Goal: Transaction & Acquisition: Purchase product/service

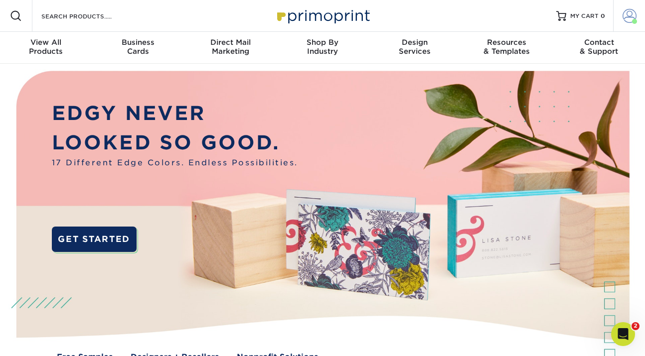
click at [628, 18] on span at bounding box center [630, 16] width 14 height 14
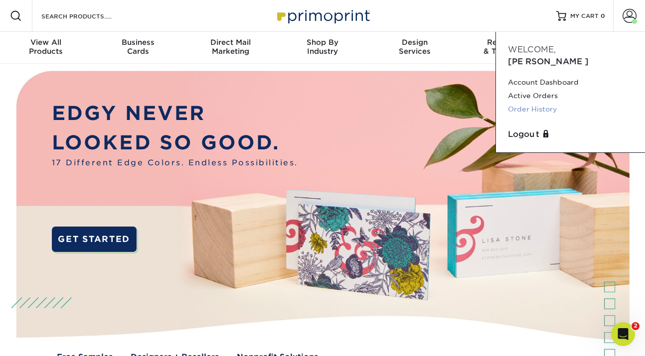
click at [534, 103] on link "Order History" at bounding box center [570, 109] width 125 height 13
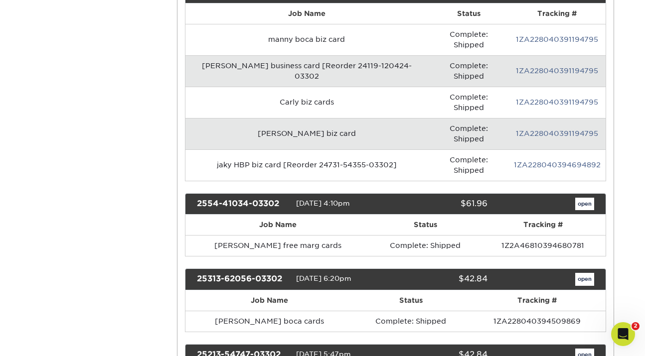
scroll to position [566, 0]
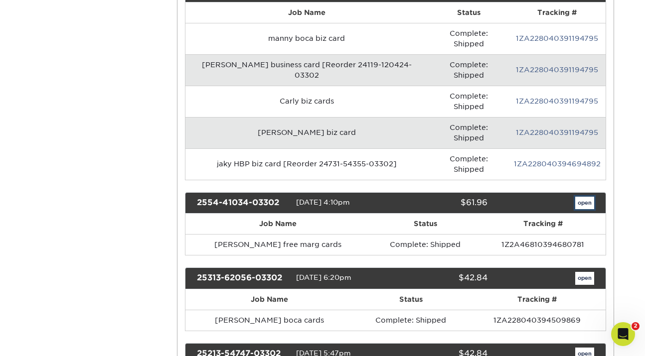
click at [588, 197] on link "open" at bounding box center [584, 203] width 19 height 13
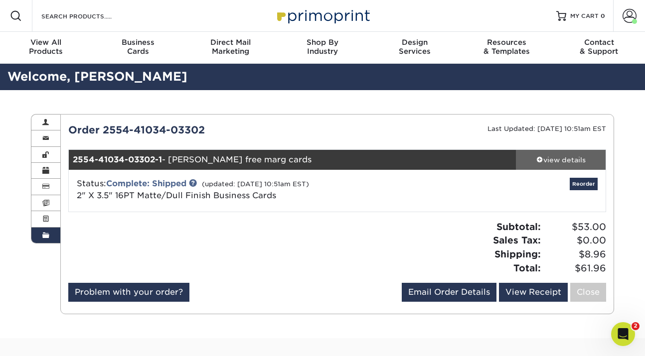
click at [559, 160] on div "view details" at bounding box center [561, 160] width 90 height 10
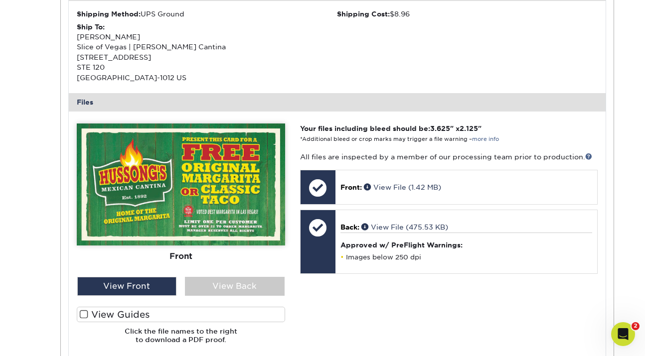
scroll to position [330, 0]
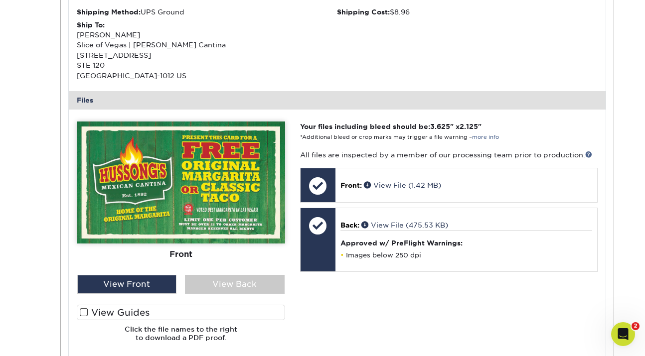
click at [165, 313] on label "View Guides" at bounding box center [181, 312] width 208 height 15
click at [0, 0] on input "View Guides" at bounding box center [0, 0] width 0 height 0
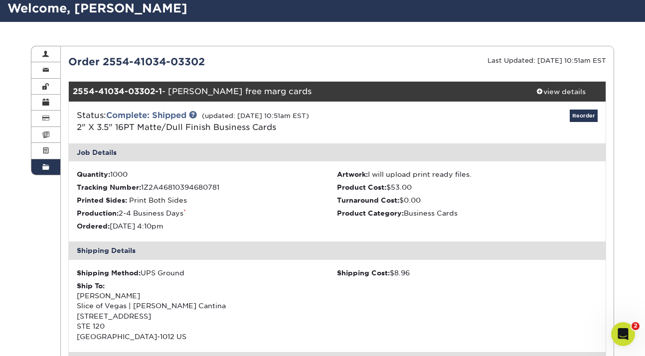
scroll to position [8, 0]
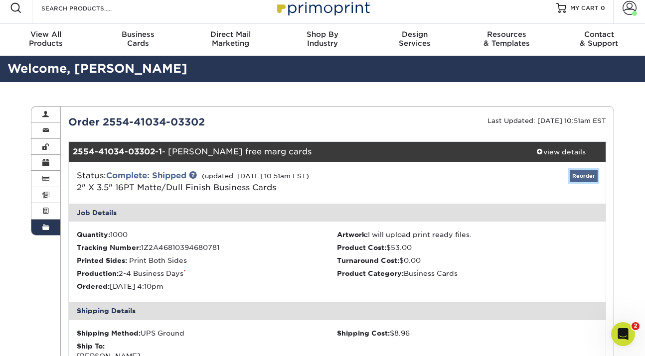
click at [588, 176] on link "Reorder" at bounding box center [584, 176] width 28 height 12
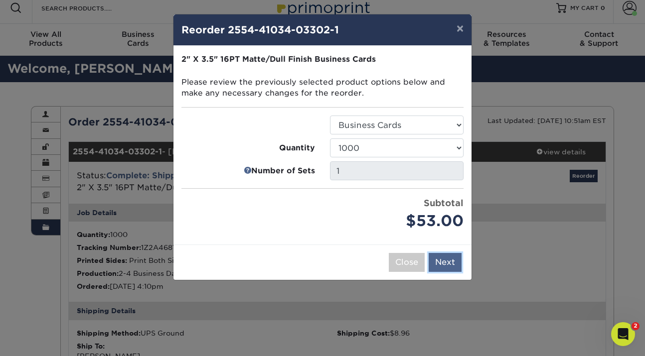
click at [436, 266] on button "Next" at bounding box center [445, 262] width 33 height 19
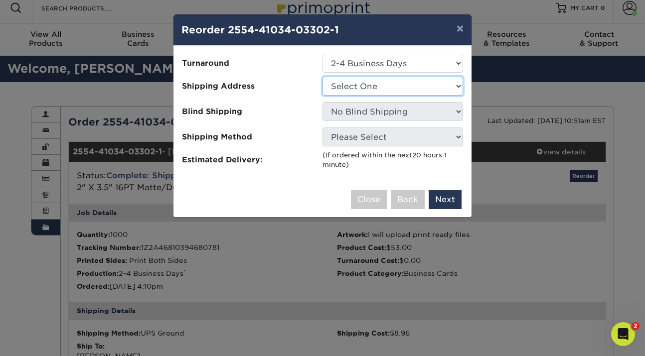
select select "41359"
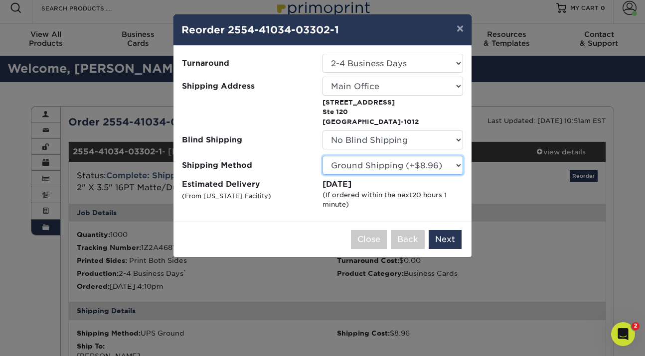
click option "Ground Shipping (+$8.96)" at bounding box center [0, 0] width 0 height 0
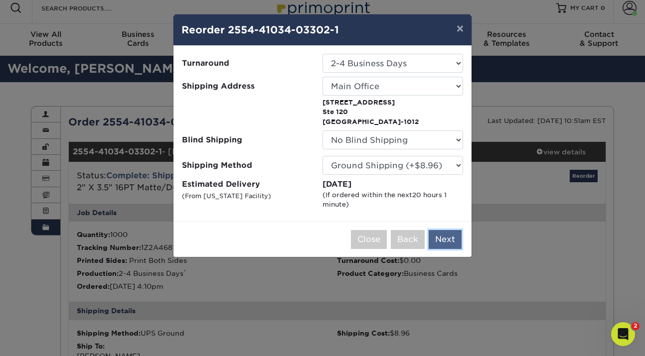
click at [444, 240] on button "Next" at bounding box center [445, 239] width 33 height 19
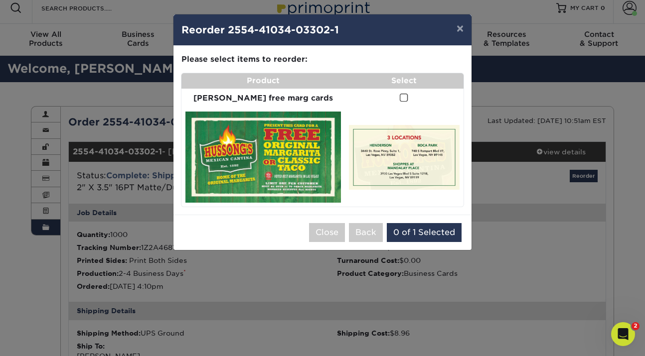
click at [400, 96] on span at bounding box center [404, 97] width 8 height 9
click at [0, 0] on input "checkbox" at bounding box center [0, 0] width 0 height 0
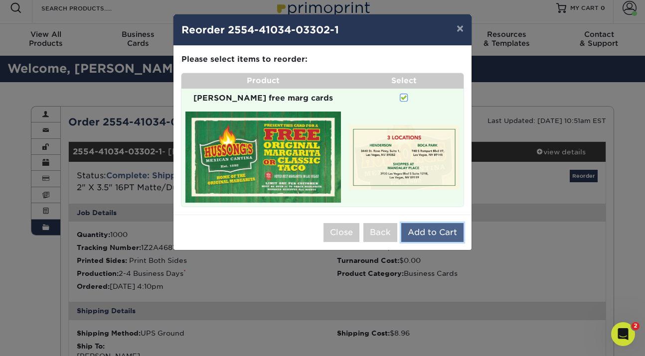
click at [415, 228] on button "Add to Cart" at bounding box center [432, 232] width 62 height 19
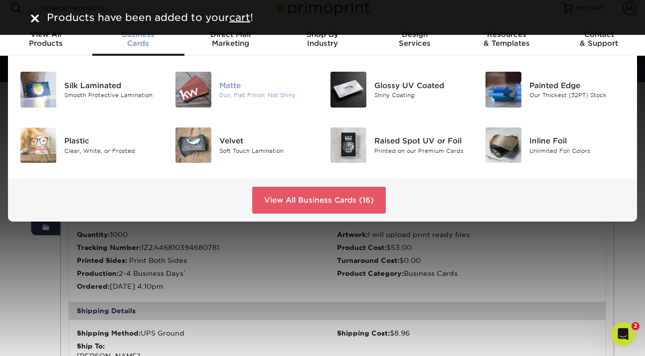
click at [215, 88] on div at bounding box center [194, 90] width 52 height 36
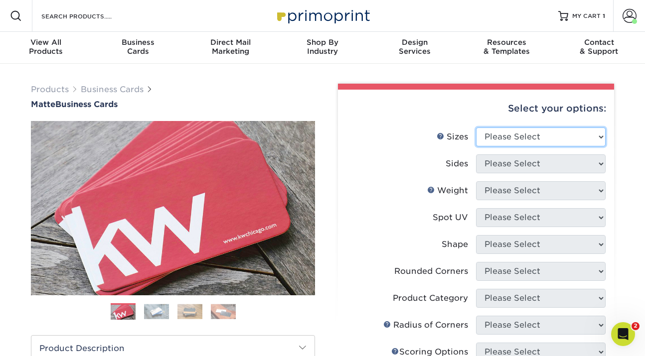
select select "2.00x3.50"
click option "2" x 3.5" - Standard" at bounding box center [0, 0] width 0 height 0
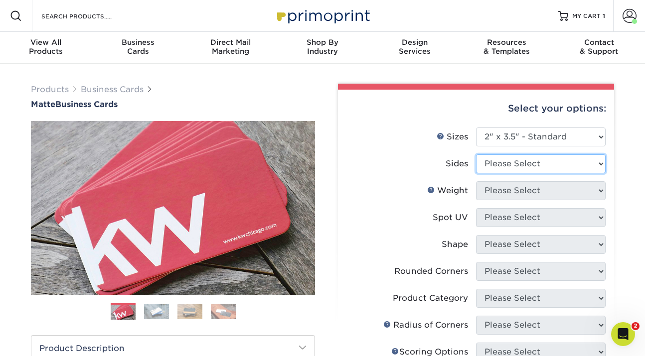
select select "13abbda7-1d64-4f25-8bb2-c179b224825d"
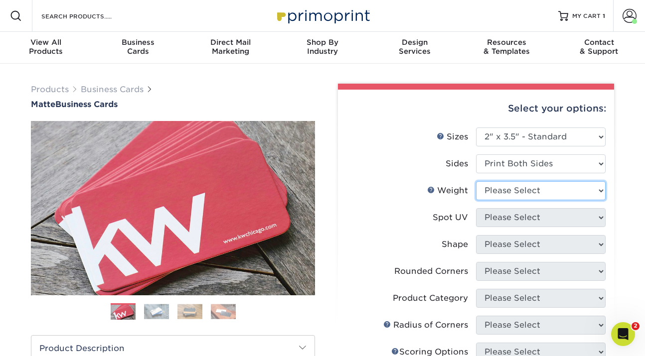
select select "16PT"
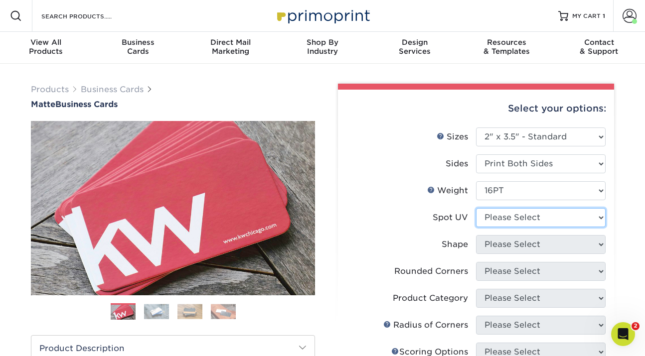
select select "3"
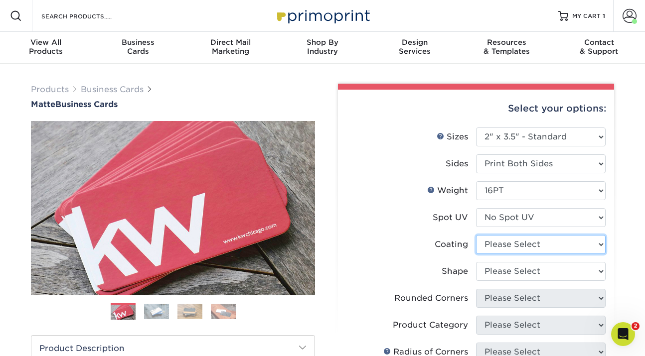
select select "121bb7b5-3b4d-429f-bd8d-bbf80e953313"
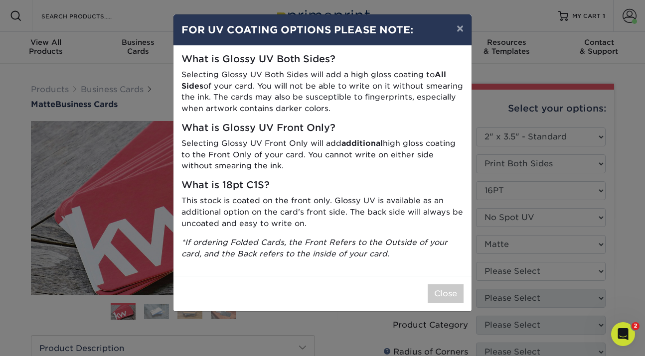
click at [489, 268] on div "× FOR UV COATING OPTIONS PLEASE NOTE: What is Glossy UV Both Sides? Selecting G…" at bounding box center [322, 178] width 645 height 356
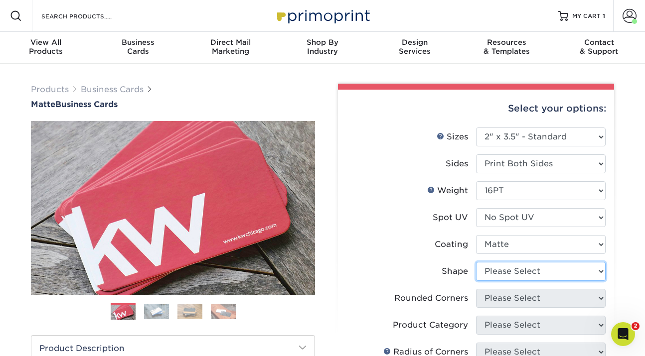
select select "standard"
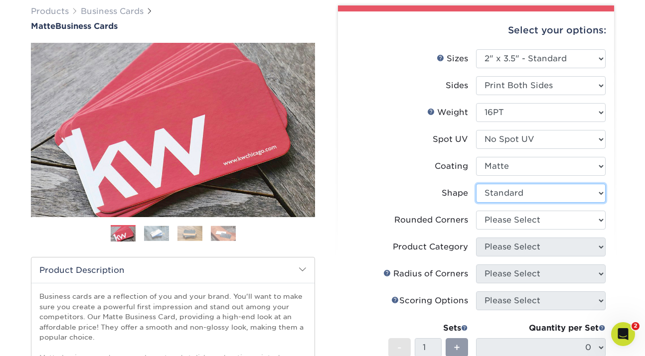
scroll to position [86, 0]
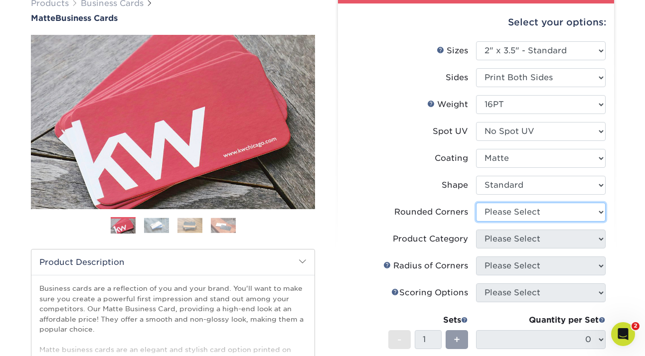
select select "0"
click option "No" at bounding box center [0, 0] width 0 height 0
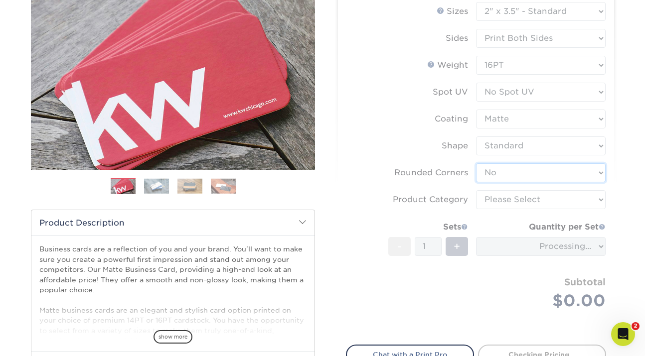
scroll to position [128, 0]
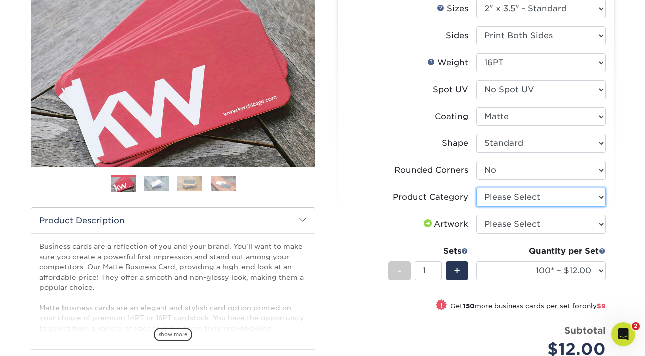
select select "3b5148f1-0588-4f88-a218-97bcfdce65c1"
click option "Business Cards" at bounding box center [0, 0] width 0 height 0
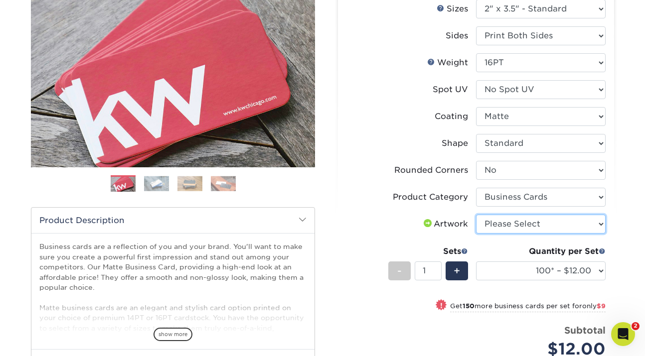
select select "upload"
click option "I will upload files" at bounding box center [0, 0] width 0 height 0
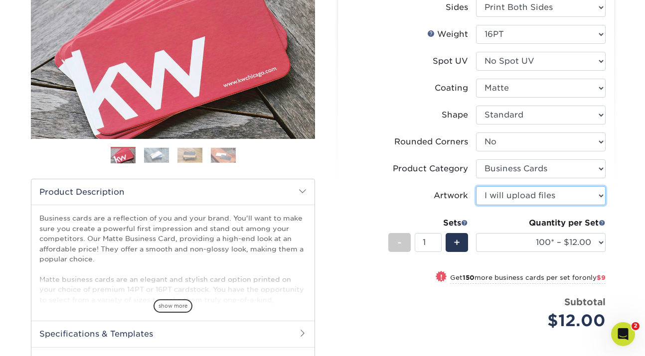
scroll to position [170, 0]
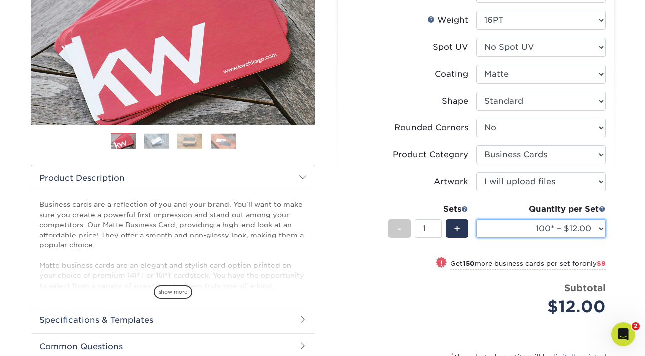
click at [476, 219] on select "100* – $12.00 250* – $21.00 500 – $42.00 1000 – $53.00 2500 – $95.00 5000 – $18…" at bounding box center [541, 228] width 130 height 19
select select "250* – $21.00"
click option "250* – $21.00" at bounding box center [0, 0] width 0 height 0
click at [476, 219] on select "100* – $12.00 250* – $21.00 500 – $42.00 1000 – $53.00 2500 – $95.00 5000 – $18…" at bounding box center [541, 228] width 130 height 19
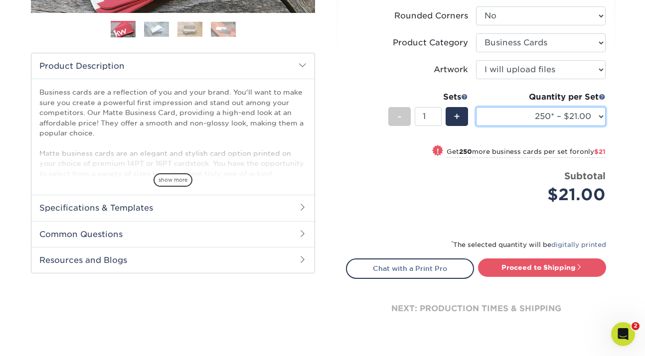
scroll to position [298, 0]
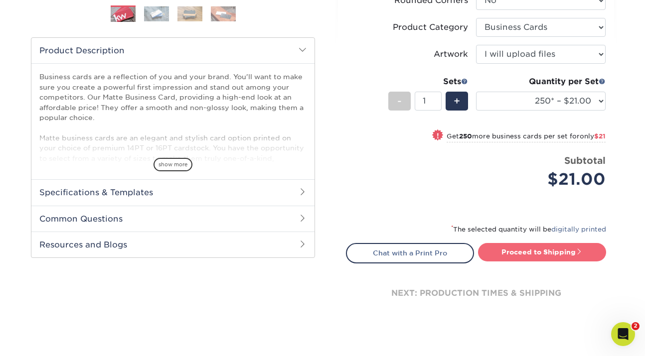
click at [531, 250] on link "Proceed to Shipping" at bounding box center [542, 252] width 128 height 18
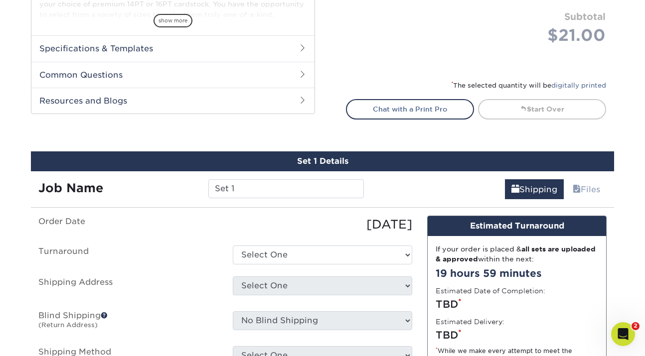
scroll to position [455, 0]
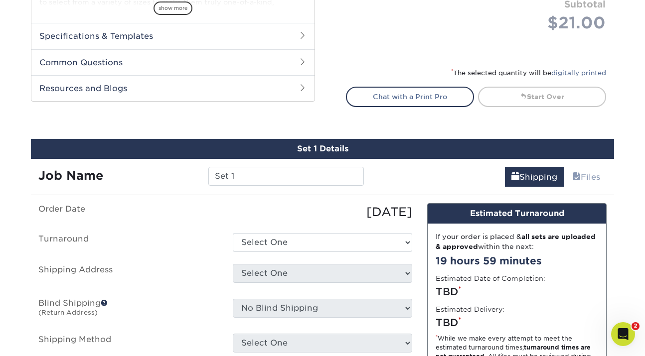
click at [430, 153] on div "Set 1 Details" at bounding box center [322, 149] width 583 height 20
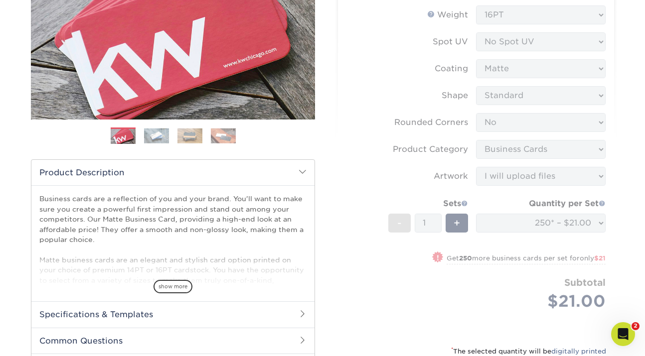
scroll to position [249, 0]
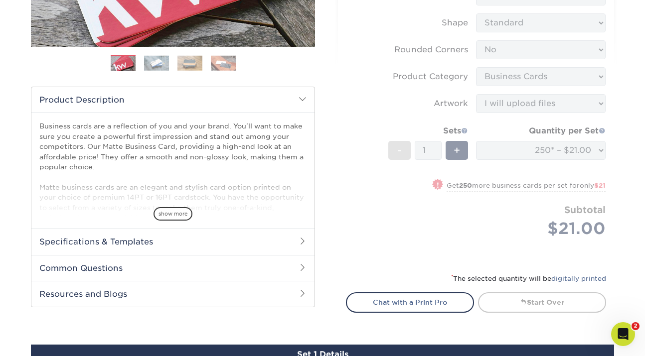
click at [551, 151] on form "Sizes Help Sizes Please Select 1.5" x 3.5" - Mini 1.75" x 3.5" - Mini 2" x 2" -…" at bounding box center [476, 70] width 260 height 382
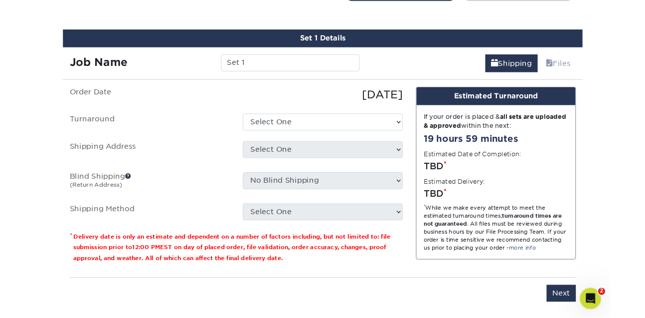
scroll to position [592, 0]
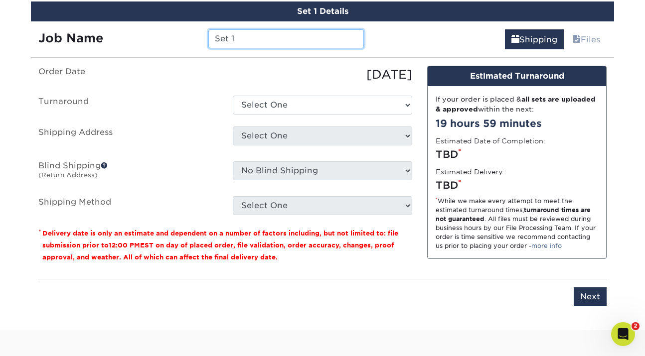
click at [330, 36] on input "Set 1" at bounding box center [285, 38] width 155 height 19
type input "S"
type input "Carly bounce back cards"
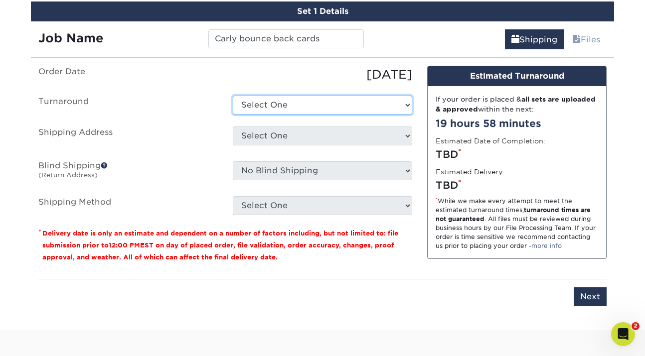
select select "23721297-b68b-4846-ba83-3171e6bd9d78"
click option "2-4 Business Days" at bounding box center [0, 0] width 0 height 0
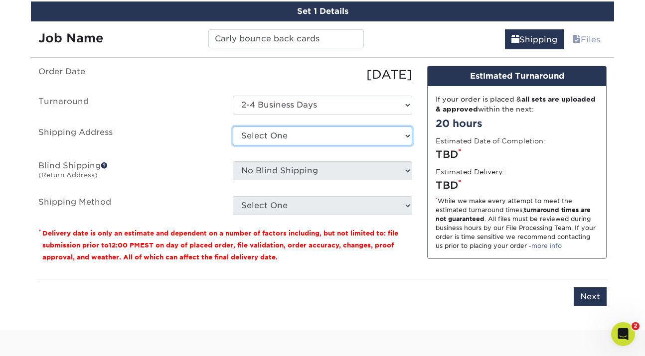
select select "41359"
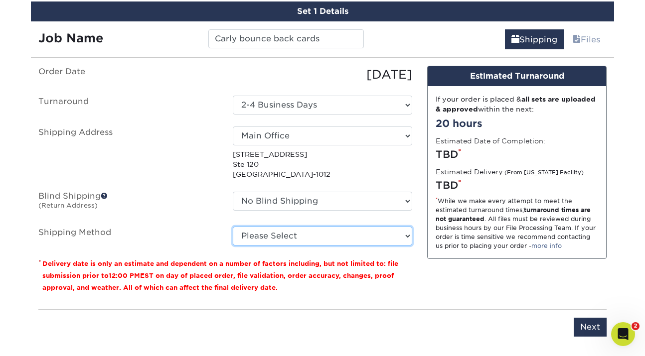
select select "03"
click option "Ground Shipping (+$7.84)" at bounding box center [0, 0] width 0 height 0
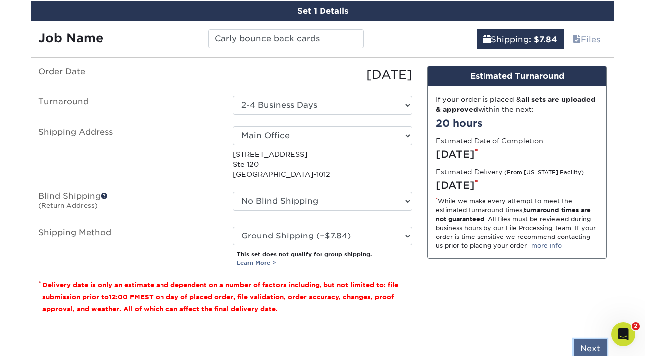
click at [592, 346] on input "Next" at bounding box center [590, 349] width 33 height 19
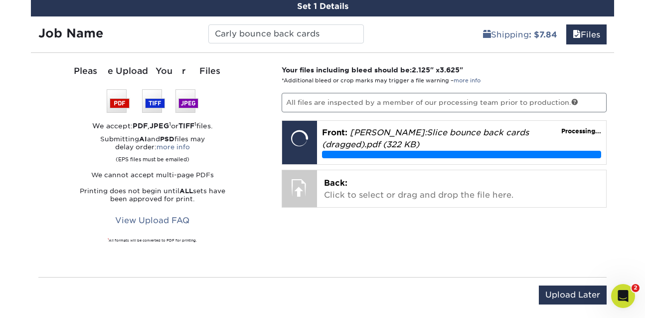
scroll to position [607, 0]
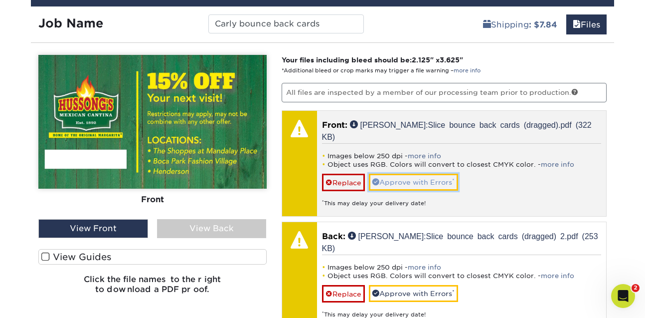
click at [387, 184] on link "Approve with Errors *" at bounding box center [413, 181] width 89 height 17
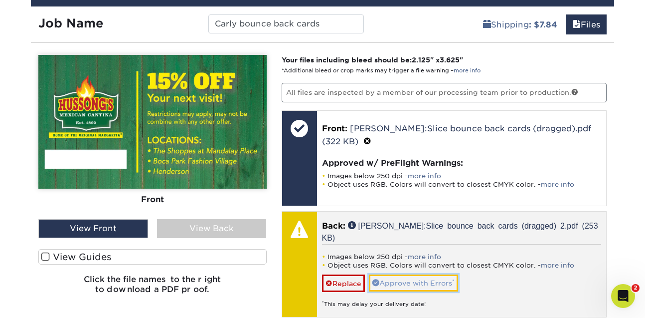
click at [378, 281] on span at bounding box center [375, 282] width 7 height 7
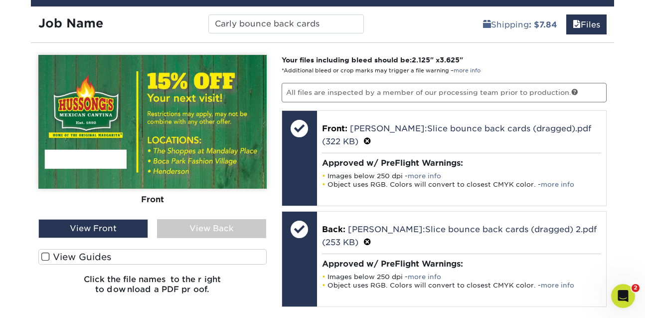
click at [111, 253] on label "View Guides" at bounding box center [152, 256] width 228 height 15
click at [0, 0] on input "View Guides" at bounding box center [0, 0] width 0 height 0
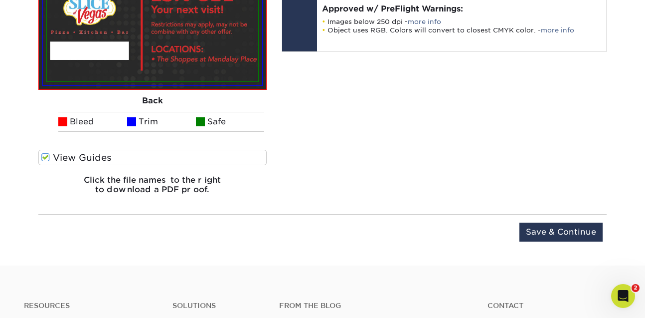
scroll to position [881, 0]
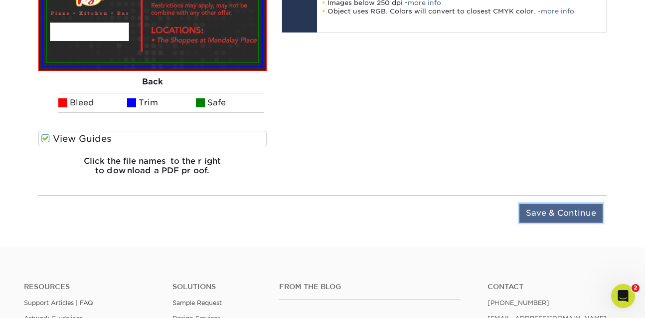
click at [550, 210] on input "Save & Continue" at bounding box center [560, 212] width 83 height 19
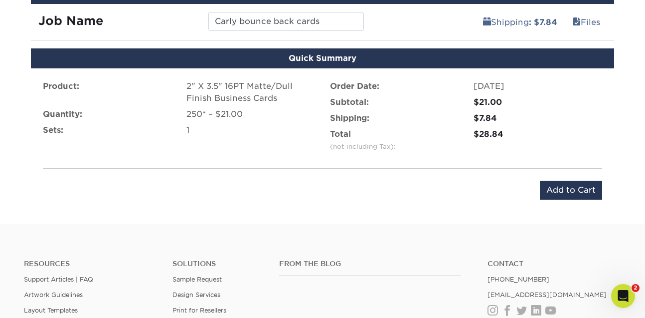
scroll to position [596, 0]
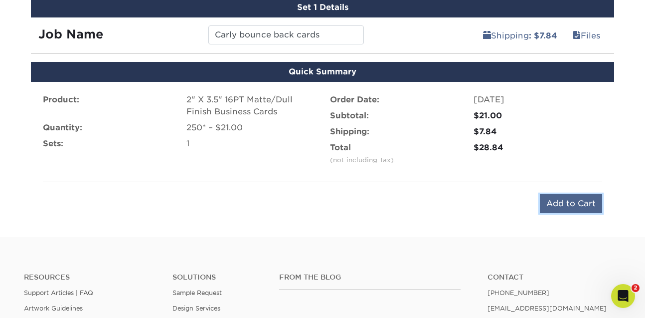
click at [564, 201] on input "Add to Cart" at bounding box center [571, 203] width 62 height 19
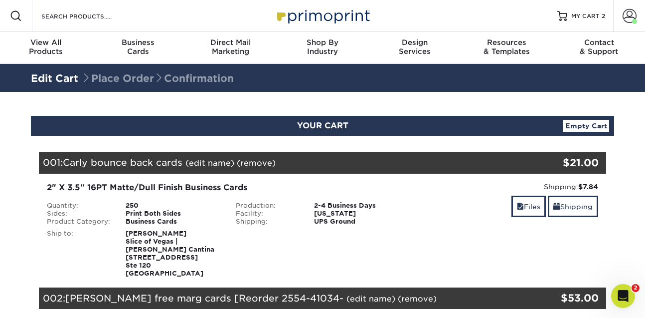
click at [131, 206] on div "250" at bounding box center [173, 205] width 110 height 8
click at [141, 190] on div "2" X 3.5" 16PT Matte/Dull Finish Business Cards" at bounding box center [228, 187] width 362 height 12
click at [146, 184] on div "2" X 3.5" 16PT Matte/Dull Finish Business Cards" at bounding box center [228, 187] width 362 height 12
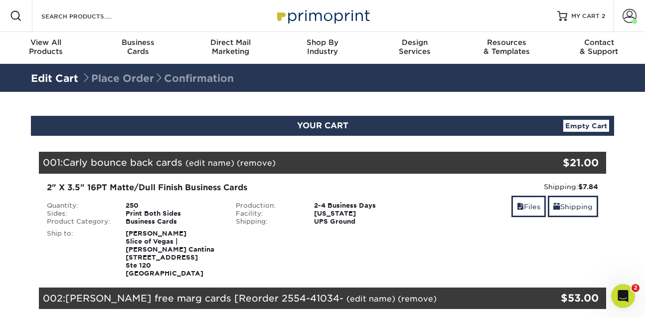
click at [146, 184] on div "2" X 3.5" 16PT Matte/Dull Finish Business Cards" at bounding box center [228, 187] width 362 height 12
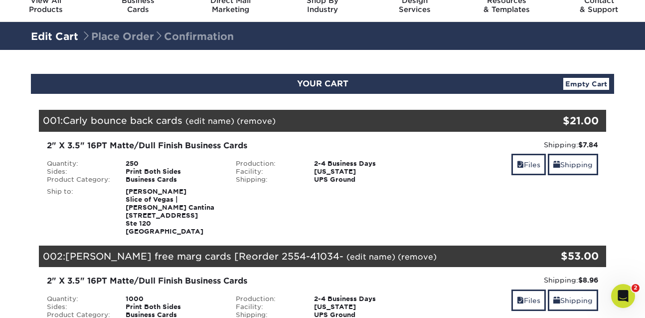
scroll to position [54, 0]
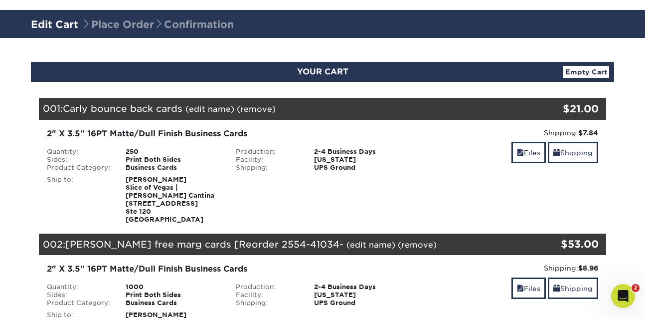
click at [376, 176] on div "Blind Ship:" at bounding box center [322, 197] width 189 height 52
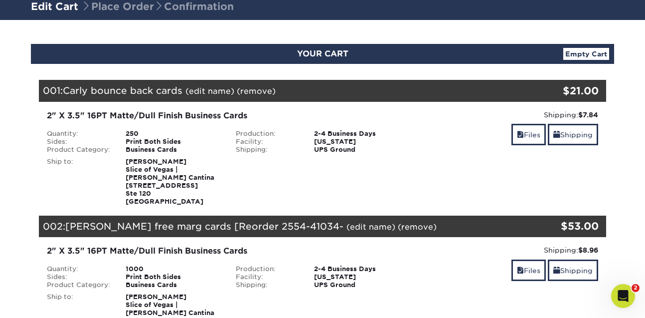
scroll to position [75, 0]
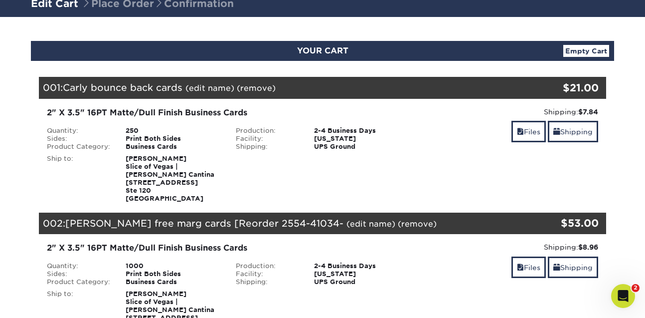
click at [162, 147] on div "Business Cards" at bounding box center [173, 147] width 110 height 8
click at [147, 164] on strong "Scott Frost Slice of Vegas | Hussong's Cantina 3930 Las Vegas Blvd S Ste 120 La…" at bounding box center [170, 178] width 89 height 47
click at [199, 112] on div "2" X 3.5" 16PT Matte/Dull Finish Business Cards" at bounding box center [228, 113] width 362 height 12
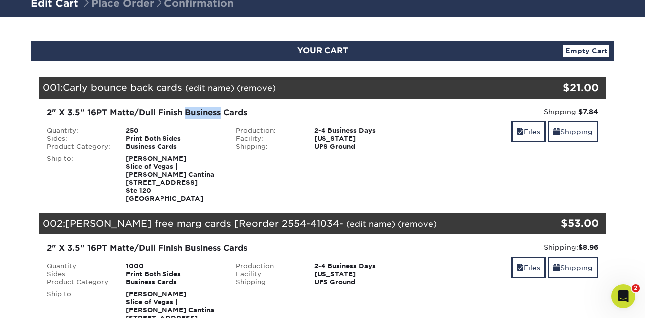
click at [199, 112] on div "2" X 3.5" 16PT Matte/Dull Finish Business Cards" at bounding box center [228, 113] width 362 height 12
click at [521, 138] on link "Files" at bounding box center [528, 131] width 34 height 21
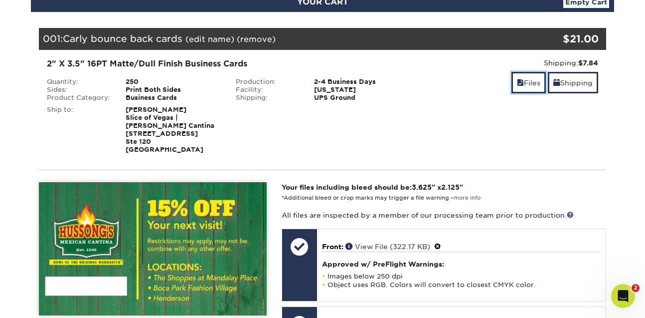
scroll to position [82, 0]
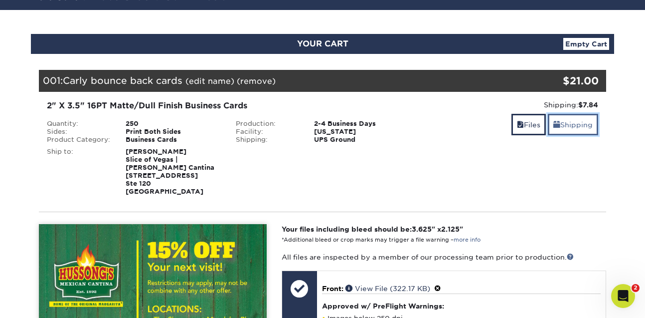
click at [577, 123] on link "Shipping" at bounding box center [573, 124] width 50 height 21
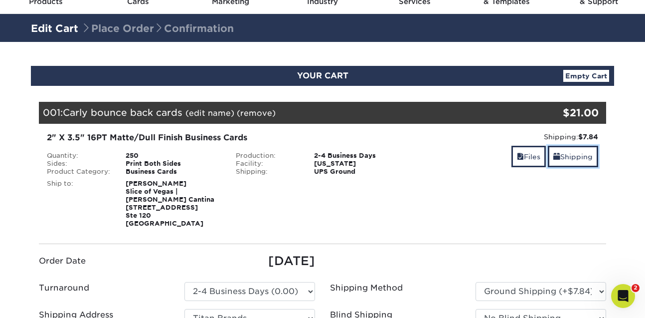
scroll to position [0, 0]
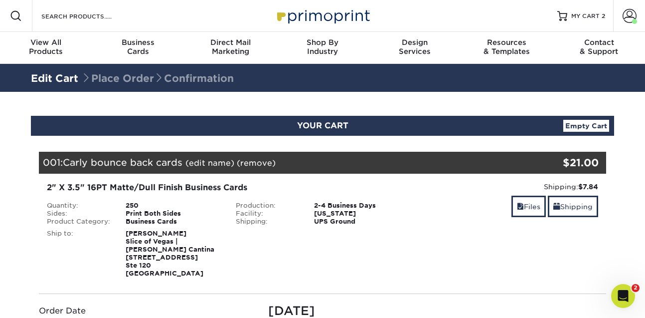
click at [243, 162] on link "(remove)" at bounding box center [256, 162] width 39 height 9
click at [444, 161] on link "Yes" at bounding box center [441, 162] width 14 height 9
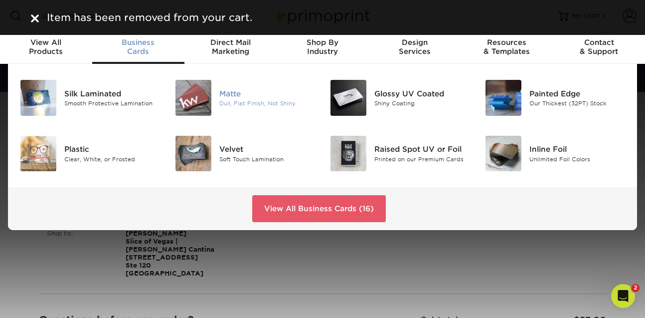
click at [214, 95] on div at bounding box center [194, 98] width 52 height 36
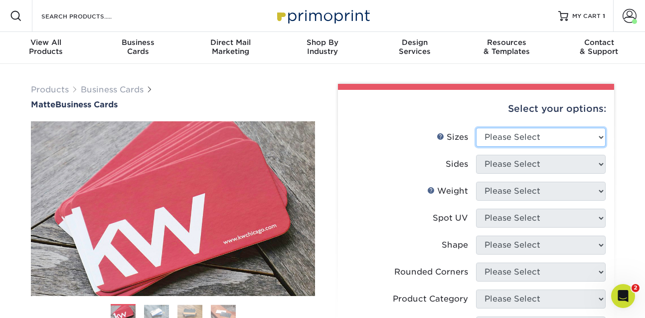
select select "2.00x3.50"
click option "2" x 3.5" - Standard" at bounding box center [0, 0] width 0 height 0
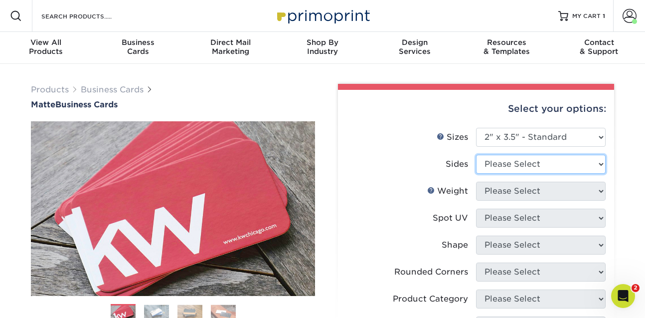
select select "13abbda7-1d64-4f25-8bb2-c179b224825d"
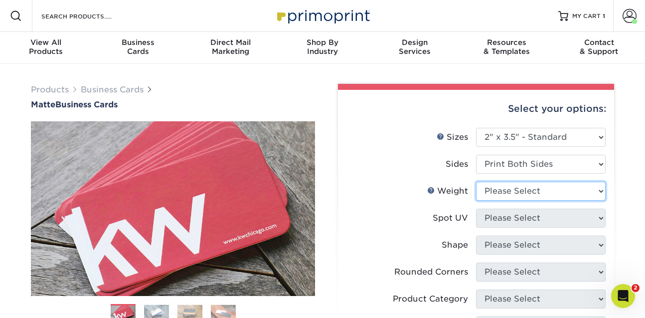
click at [501, 197] on select "Please Select 16PT 14PT" at bounding box center [541, 190] width 130 height 19
select select "16PT"
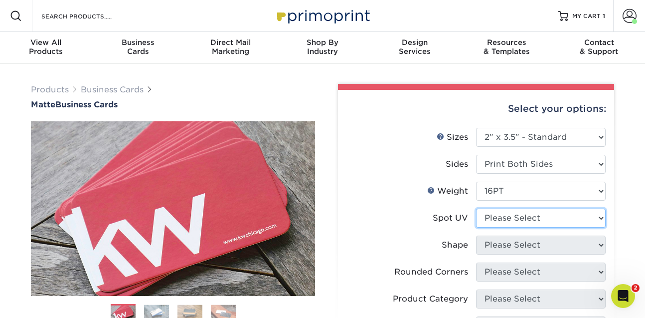
select select "3"
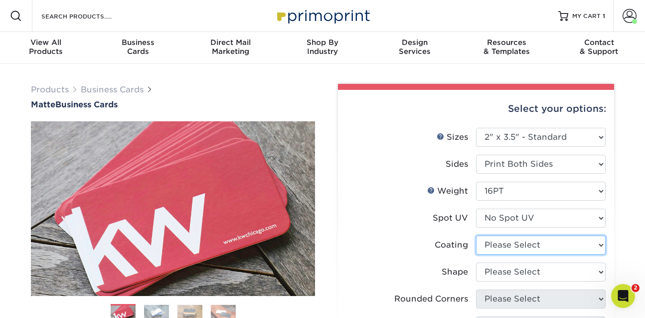
select select "121bb7b5-3b4d-429f-bd8d-bbf80e953313"
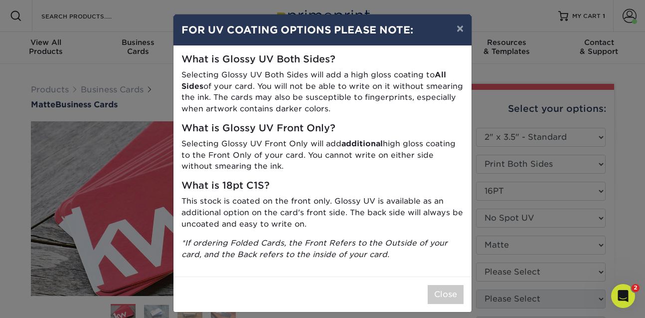
click at [487, 268] on div "× FOR UV COATING OPTIONS PLEASE NOTE: What is Glossy UV Both Sides? Selecting G…" at bounding box center [322, 159] width 645 height 318
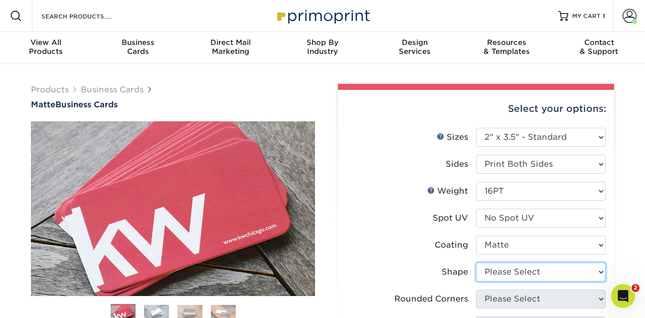
select select "standard"
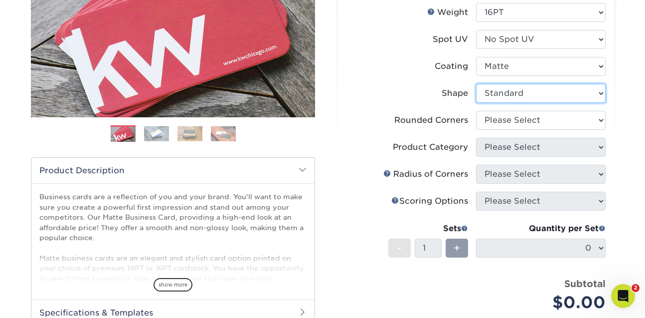
scroll to position [203, 0]
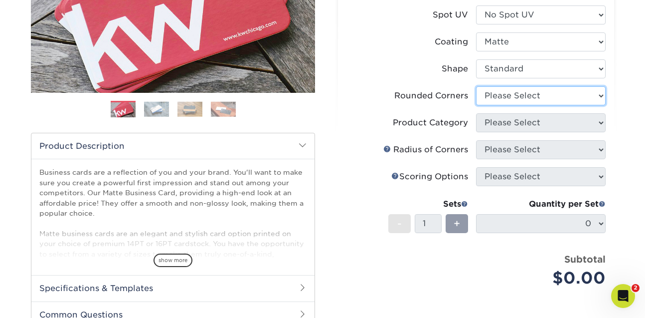
select select "0"
click option "No" at bounding box center [0, 0] width 0 height 0
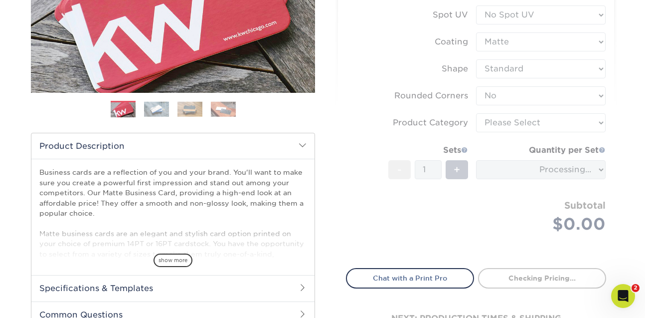
click at [514, 128] on form "Sizes Help Sizes Please Select 1.5" x 3.5" - Mini 1.75" x 3.5" - Mini 2" x 2" -…" at bounding box center [476, 91] width 260 height 332
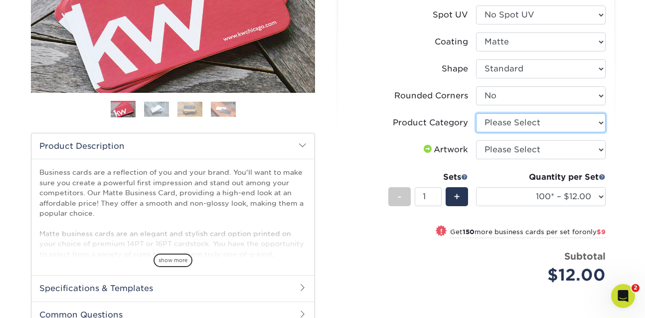
select select "3b5148f1-0588-4f88-a218-97bcfdce65c1"
click option "Business Cards" at bounding box center [0, 0] width 0 height 0
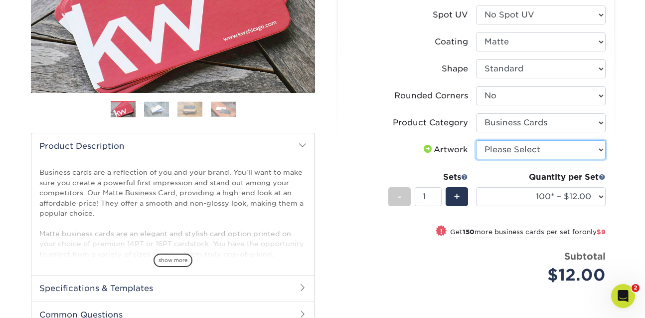
select select "upload"
click option "I will upload files" at bounding box center [0, 0] width 0 height 0
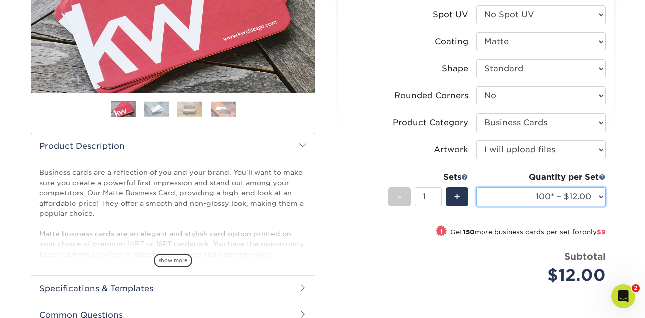
click at [500, 191] on select "100* – $12.00 250* – $21.00 500 – $42.00 1000 – $53.00 2500 – $95.00 5000 – $18…" at bounding box center [541, 196] width 130 height 19
select select "500 – $42.00"
click option "500 – $42.00" at bounding box center [0, 0] width 0 height 0
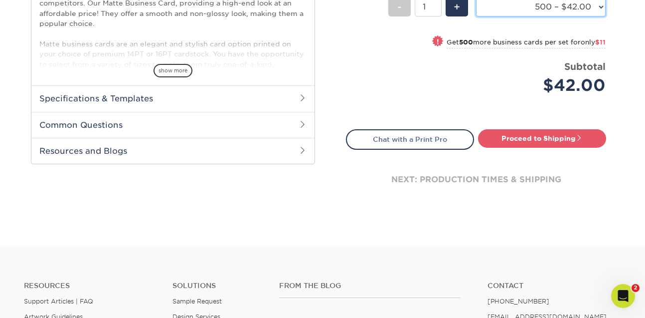
scroll to position [406, 0]
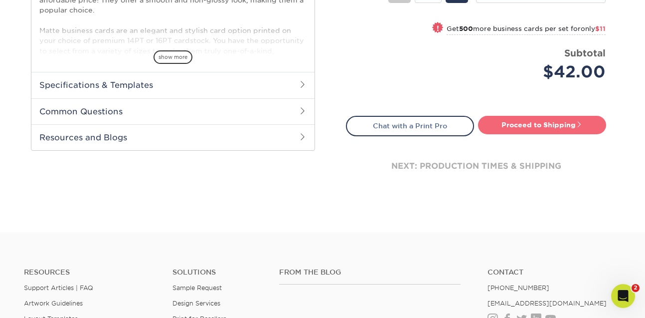
click at [496, 121] on link "Proceed to Shipping" at bounding box center [542, 125] width 128 height 18
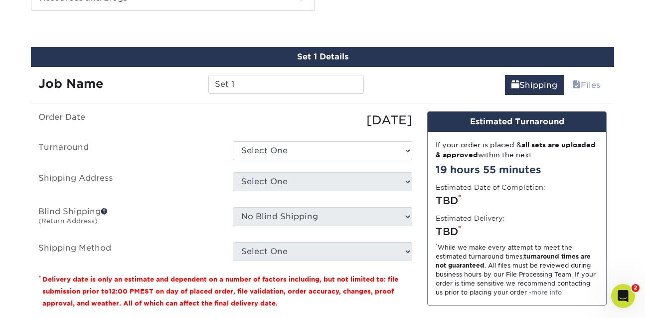
scroll to position [548, 0]
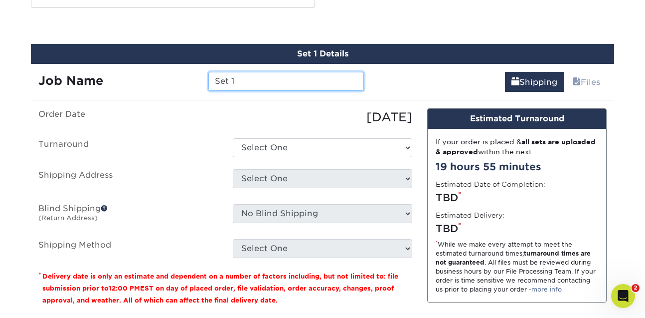
click at [303, 83] on input "Set 1" at bounding box center [285, 81] width 155 height 19
type input "c"
type input "Carly bounce back cards"
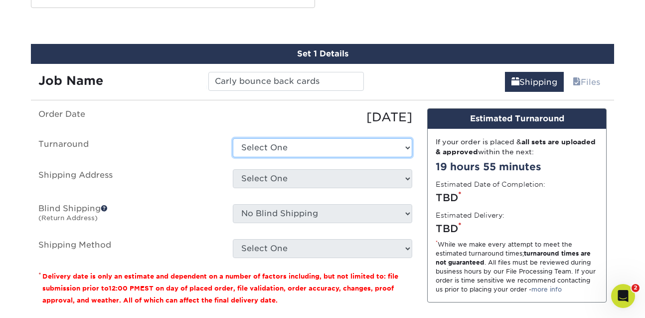
select select "b78ebb40-f3d8-446a-8df3-6de10c612245"
click option "2-4 Business Days" at bounding box center [0, 0] width 0 height 0
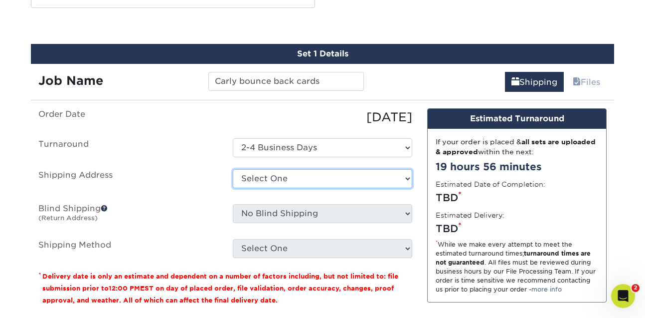
select select "41359"
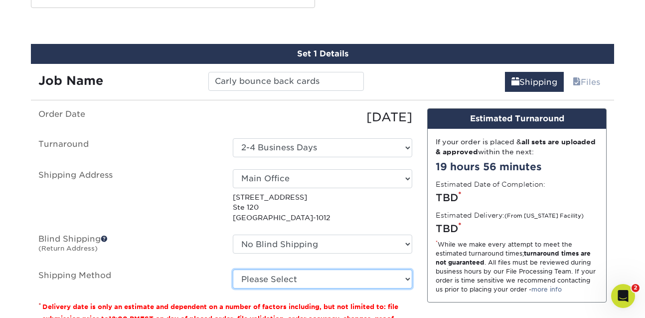
click at [233, 269] on select "Please Select Ground Shipping (+$8.96) 3 Day Shipping Service (+$15.34) 2 Day A…" at bounding box center [322, 278] width 179 height 19
select select "03"
click option "Ground Shipping (+$8.96)" at bounding box center [0, 0] width 0 height 0
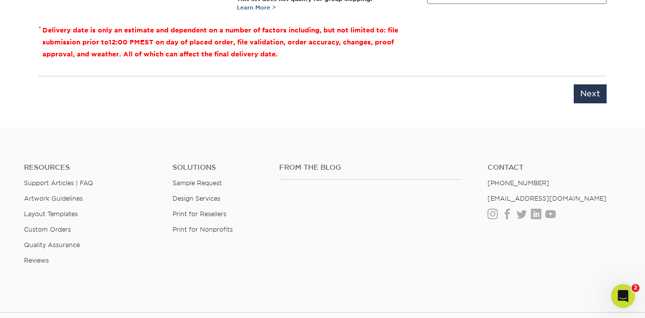
scroll to position [854, 0]
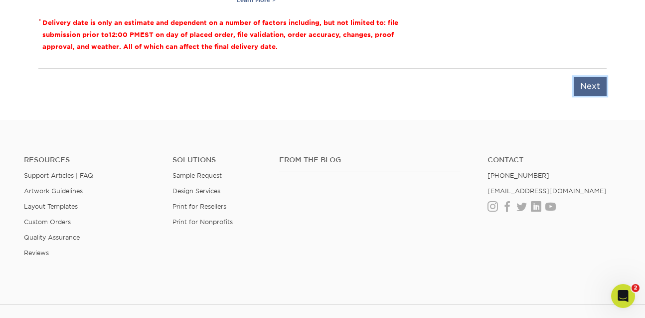
click at [590, 89] on input "Next" at bounding box center [590, 86] width 33 height 19
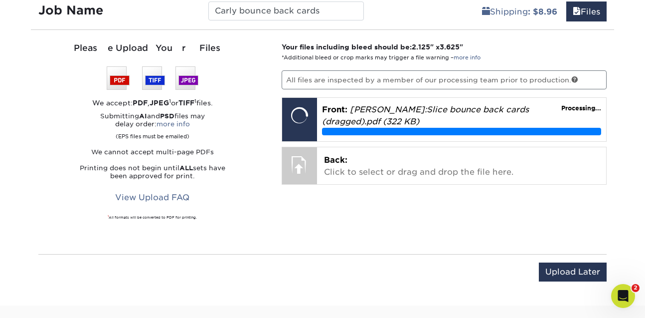
scroll to position [629, 0]
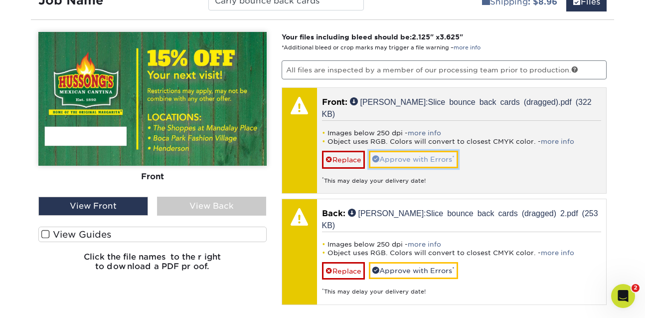
click at [430, 155] on link "Approve with Errors *" at bounding box center [413, 159] width 89 height 17
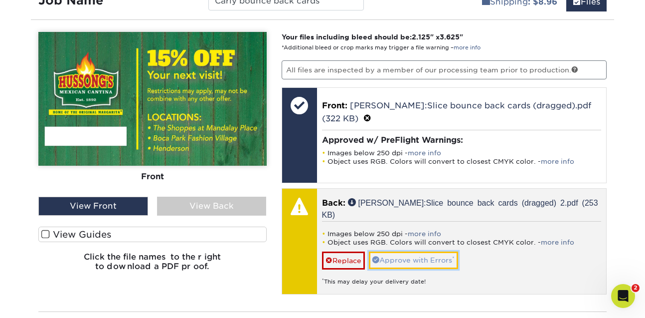
click at [415, 264] on link "Approve with Errors *" at bounding box center [413, 259] width 89 height 17
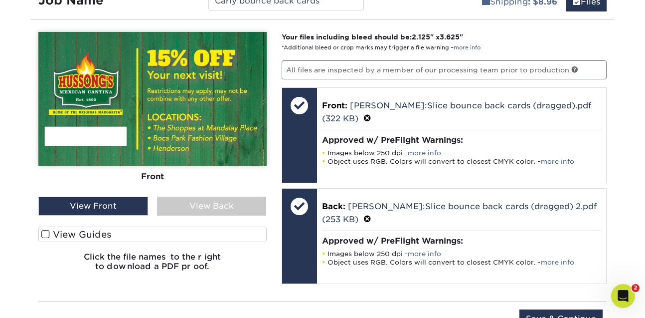
click at [242, 238] on label "View Guides" at bounding box center [152, 233] width 228 height 15
click at [0, 0] on input "View Guides" at bounding box center [0, 0] width 0 height 0
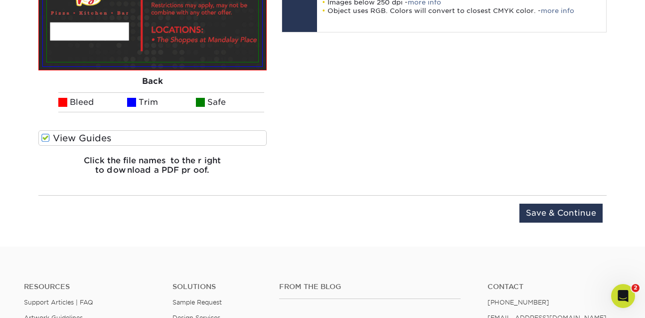
scroll to position [903, 0]
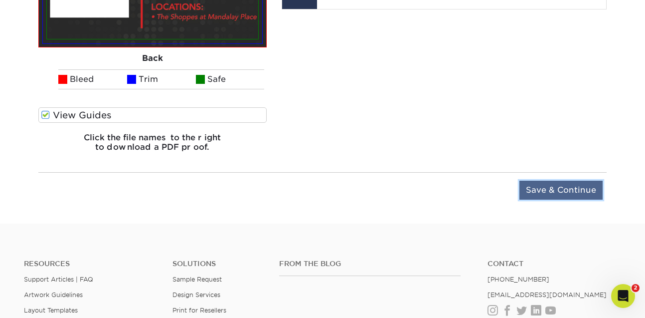
click at [532, 189] on input "Save & Continue" at bounding box center [560, 189] width 83 height 19
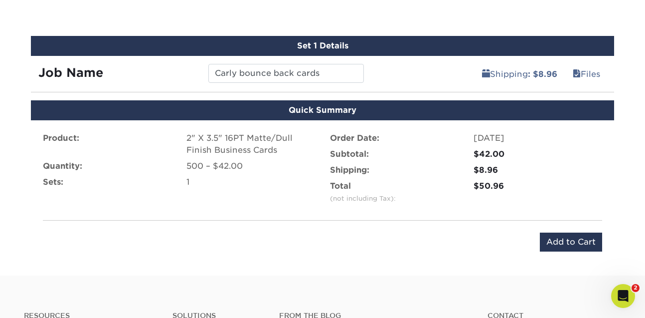
scroll to position [548, 0]
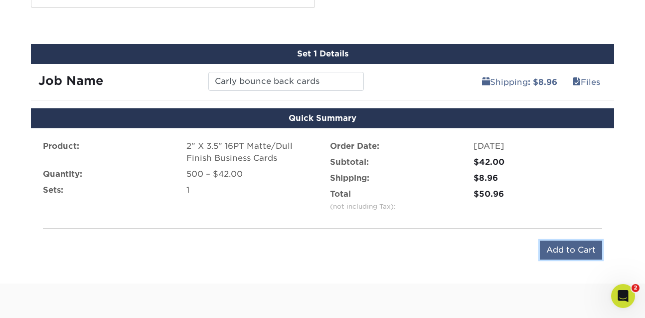
click at [550, 254] on input "Add to Cart" at bounding box center [571, 249] width 62 height 19
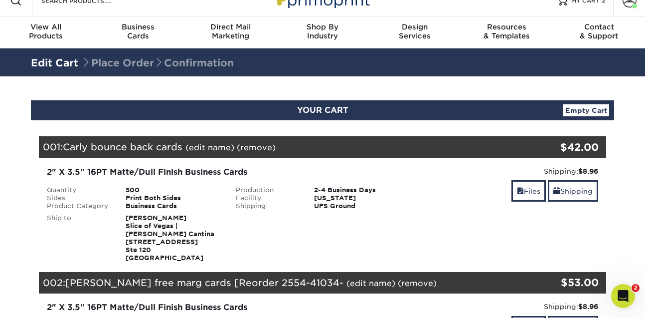
scroll to position [17, 0]
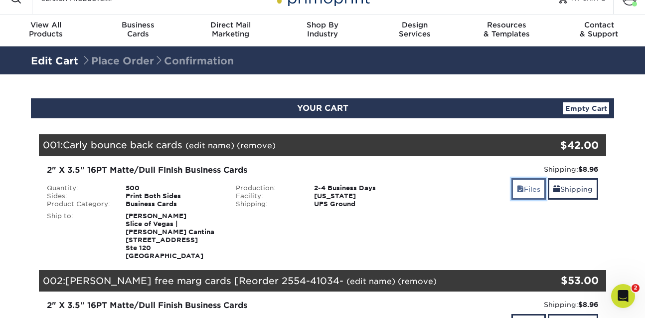
click at [532, 188] on link "Files" at bounding box center [528, 188] width 34 height 21
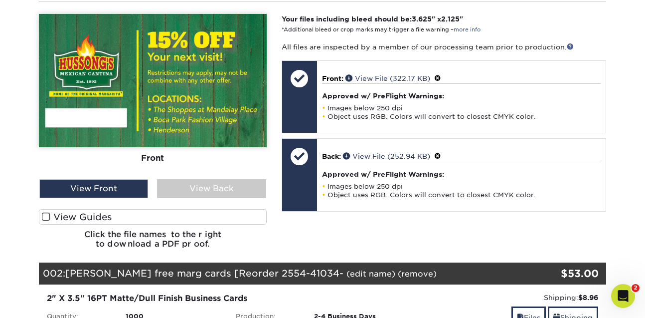
scroll to position [348, 0]
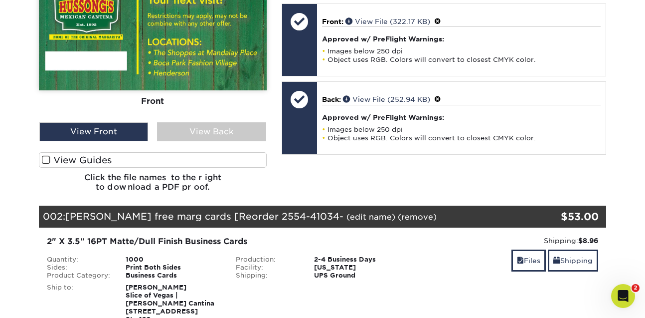
click at [170, 168] on div "View Guides" at bounding box center [153, 162] width 228 height 20
click at [175, 164] on label "View Guides" at bounding box center [153, 159] width 228 height 15
click at [0, 0] on input "View Guides" at bounding box center [0, 0] width 0 height 0
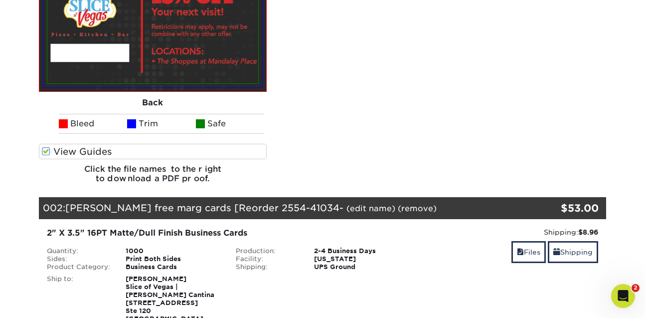
scroll to position [554, 0]
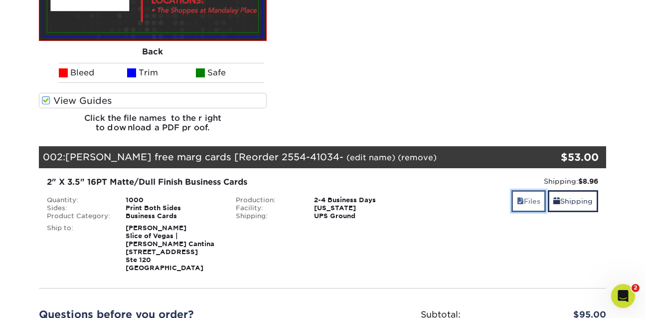
click at [519, 203] on span at bounding box center [520, 201] width 7 height 8
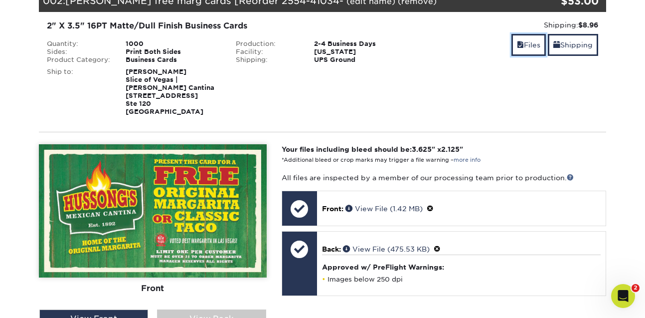
scroll to position [822, 0]
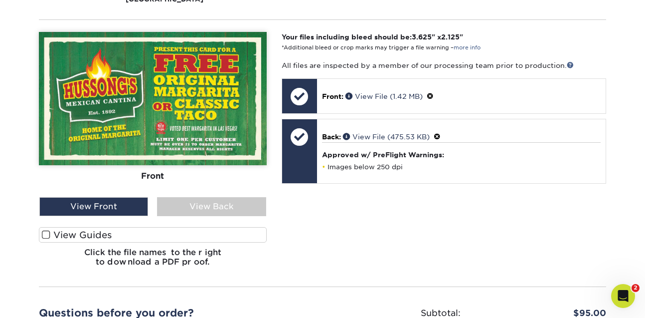
click at [180, 237] on label "View Guides" at bounding box center [153, 234] width 228 height 15
click at [0, 0] on input "View Guides" at bounding box center [0, 0] width 0 height 0
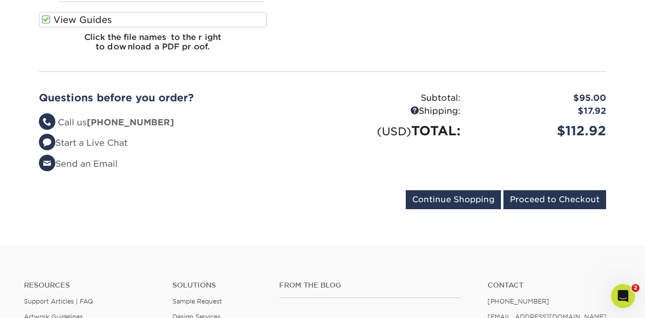
scroll to position [1249, 0]
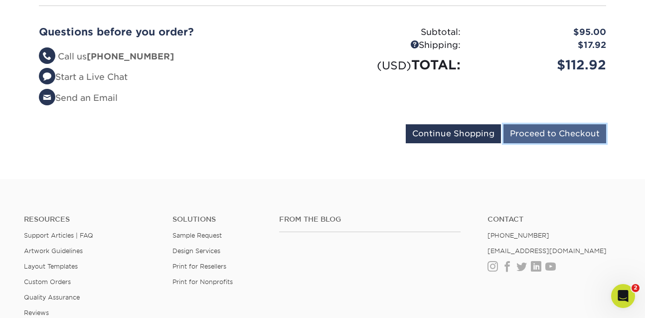
click at [553, 136] on input "Proceed to Checkout" at bounding box center [555, 133] width 103 height 19
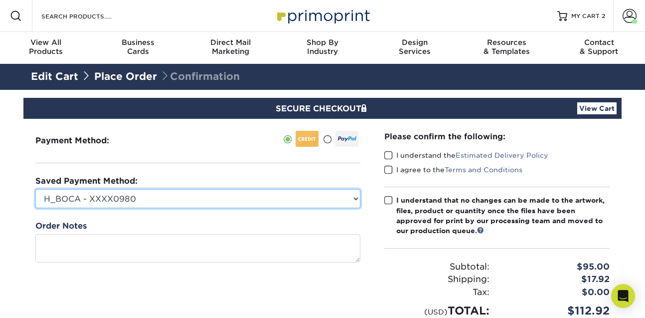
click at [35, 189] on select "H_BOCA - XXXX0980 Visa - XXXX6349 Visa - XXXX6349 Visa - XXXX6629 TITAN CARD - …" at bounding box center [197, 198] width 325 height 19
select select "58903"
click option "Visa - XXXX2275" at bounding box center [0, 0] width 0 height 0
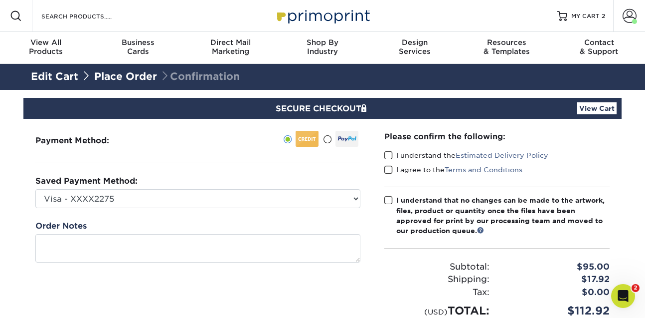
click at [389, 154] on span at bounding box center [388, 155] width 8 height 9
click at [0, 0] on input "I understand the Estimated Delivery Policy" at bounding box center [0, 0] width 0 height 0
click at [385, 167] on span at bounding box center [388, 169] width 8 height 9
click at [0, 0] on input "I agree to the Terms and Conditions" at bounding box center [0, 0] width 0 height 0
click at [390, 201] on span at bounding box center [388, 199] width 8 height 9
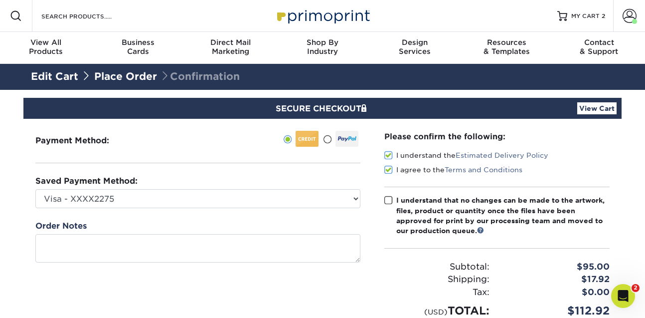
click at [0, 0] on input "I understand that no changes can be made to the artwork, files, product or quan…" at bounding box center [0, 0] width 0 height 0
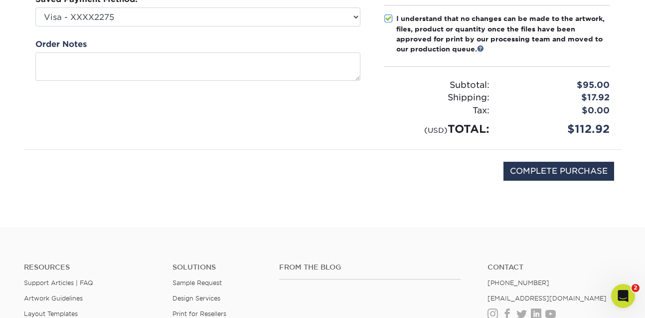
scroll to position [183, 0]
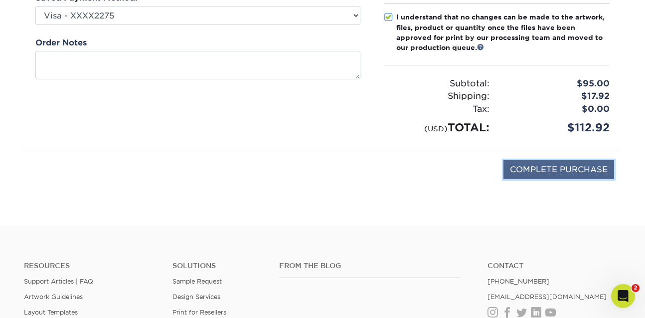
click at [519, 175] on input "COMPLETE PURCHASE" at bounding box center [559, 169] width 111 height 19
type input "PROCESSING, PLEASE WAIT..."
